Goal: Entertainment & Leisure: Consume media (video, audio)

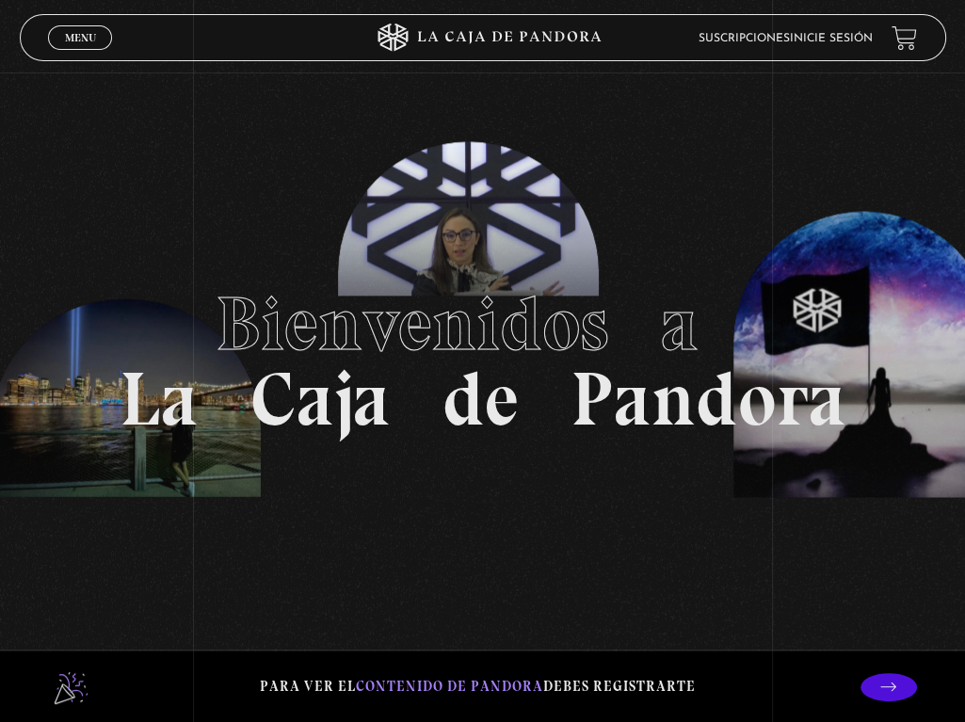
click at [853, 29] on li "Inicie sesión" at bounding box center [831, 37] width 83 height 25
click at [853, 37] on link "Inicie sesión" at bounding box center [831, 38] width 83 height 11
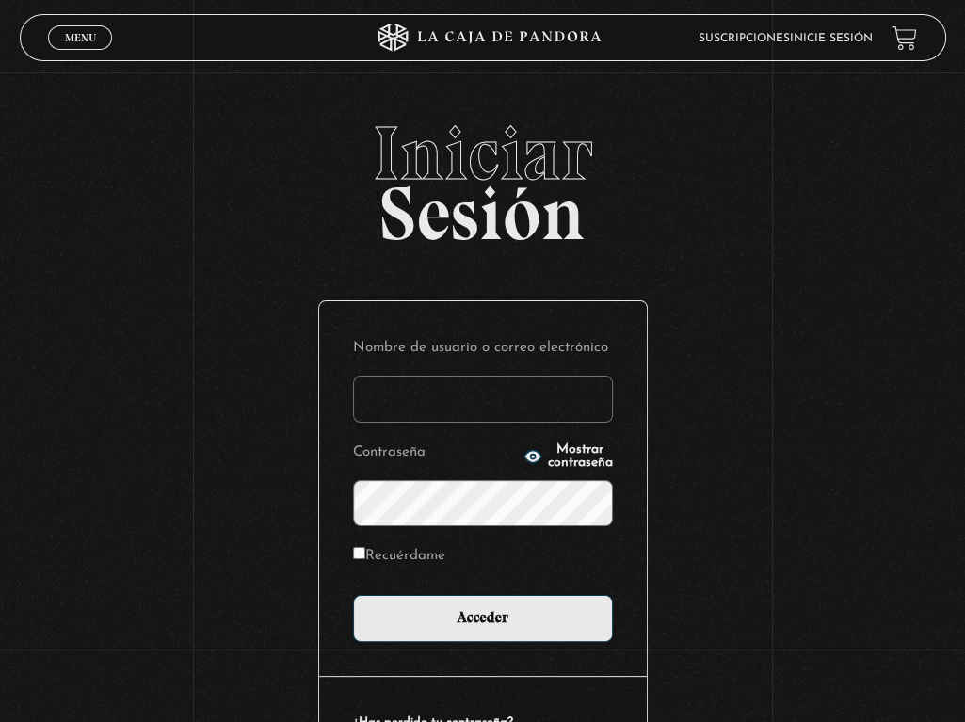
click at [477, 398] on input "Nombre de usuario o correo electrónico" at bounding box center [483, 399] width 260 height 47
type input "jpgleon@gmail.com"
click at [353, 595] on input "Acceder" at bounding box center [483, 618] width 260 height 47
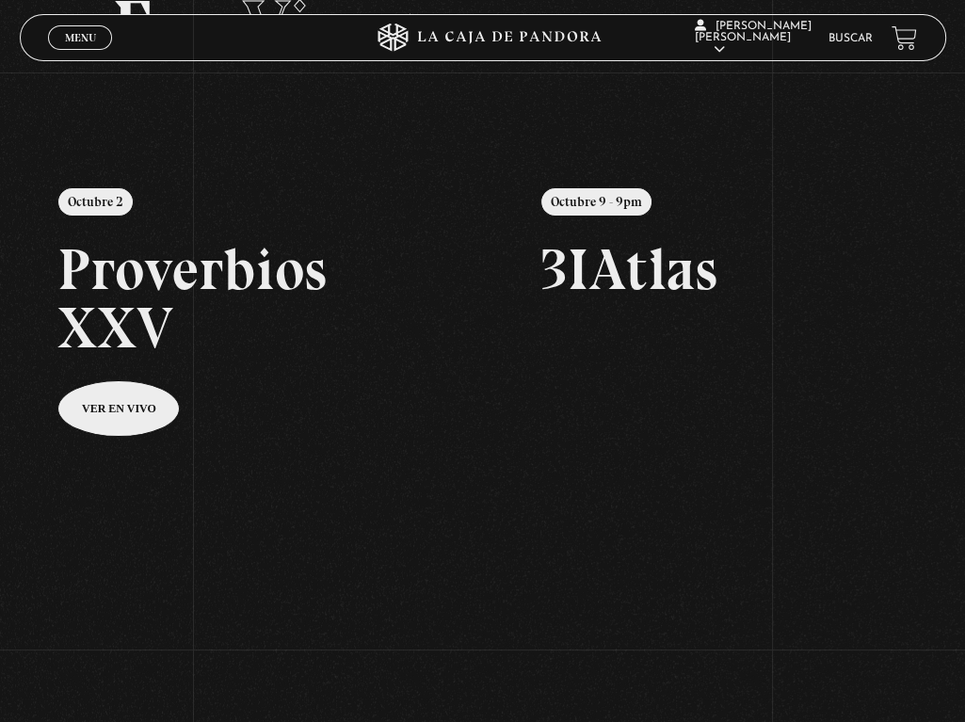
scroll to position [188, 0]
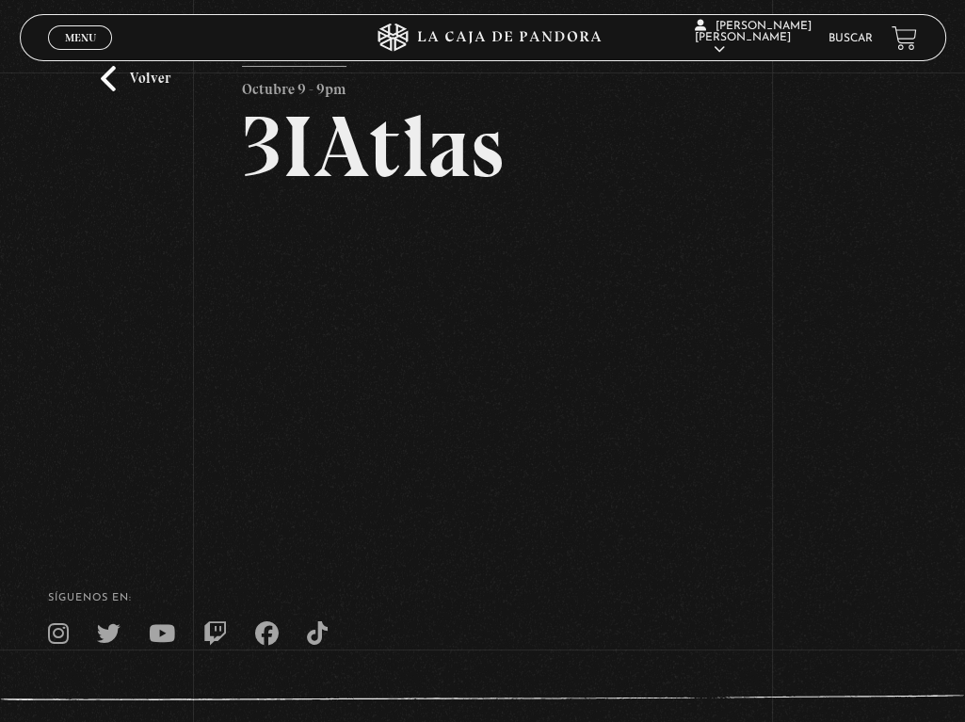
scroll to position [94, 0]
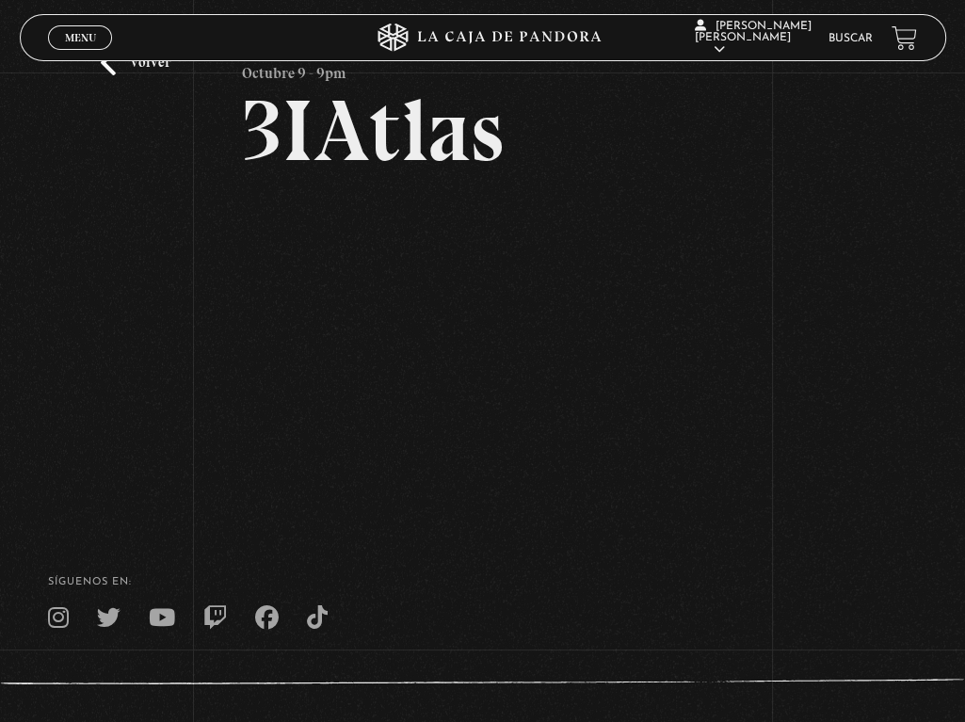
click at [498, 619] on nav at bounding box center [482, 618] width 869 height 24
click at [535, 582] on h4 "SÍguenos en:" at bounding box center [482, 582] width 869 height 10
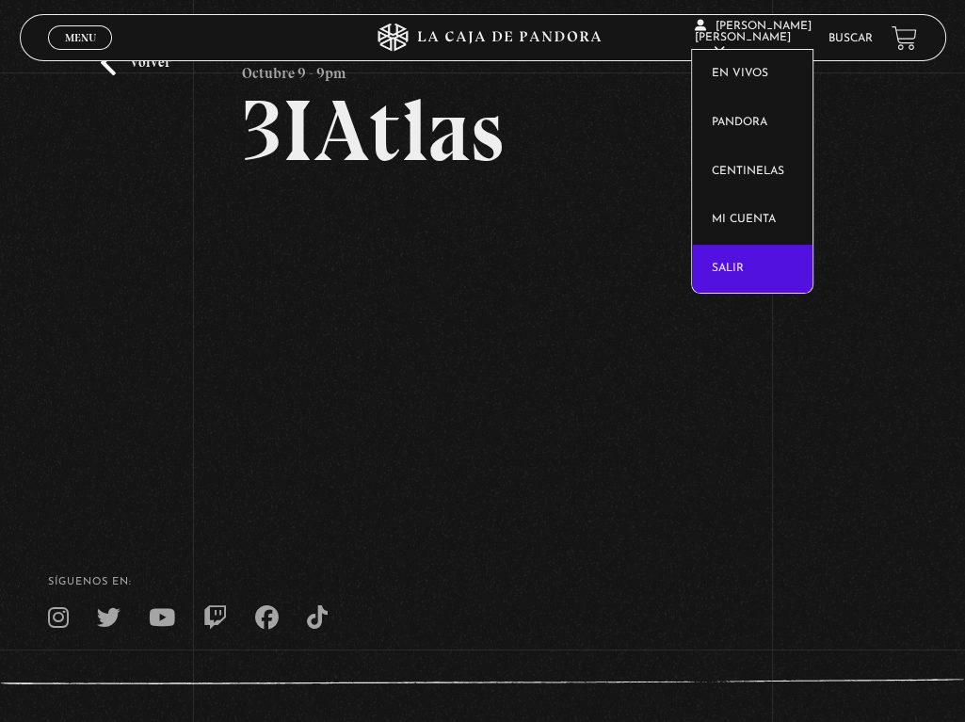
click at [742, 269] on link "Salir" at bounding box center [752, 269] width 120 height 49
